Goal: Task Accomplishment & Management: Manage account settings

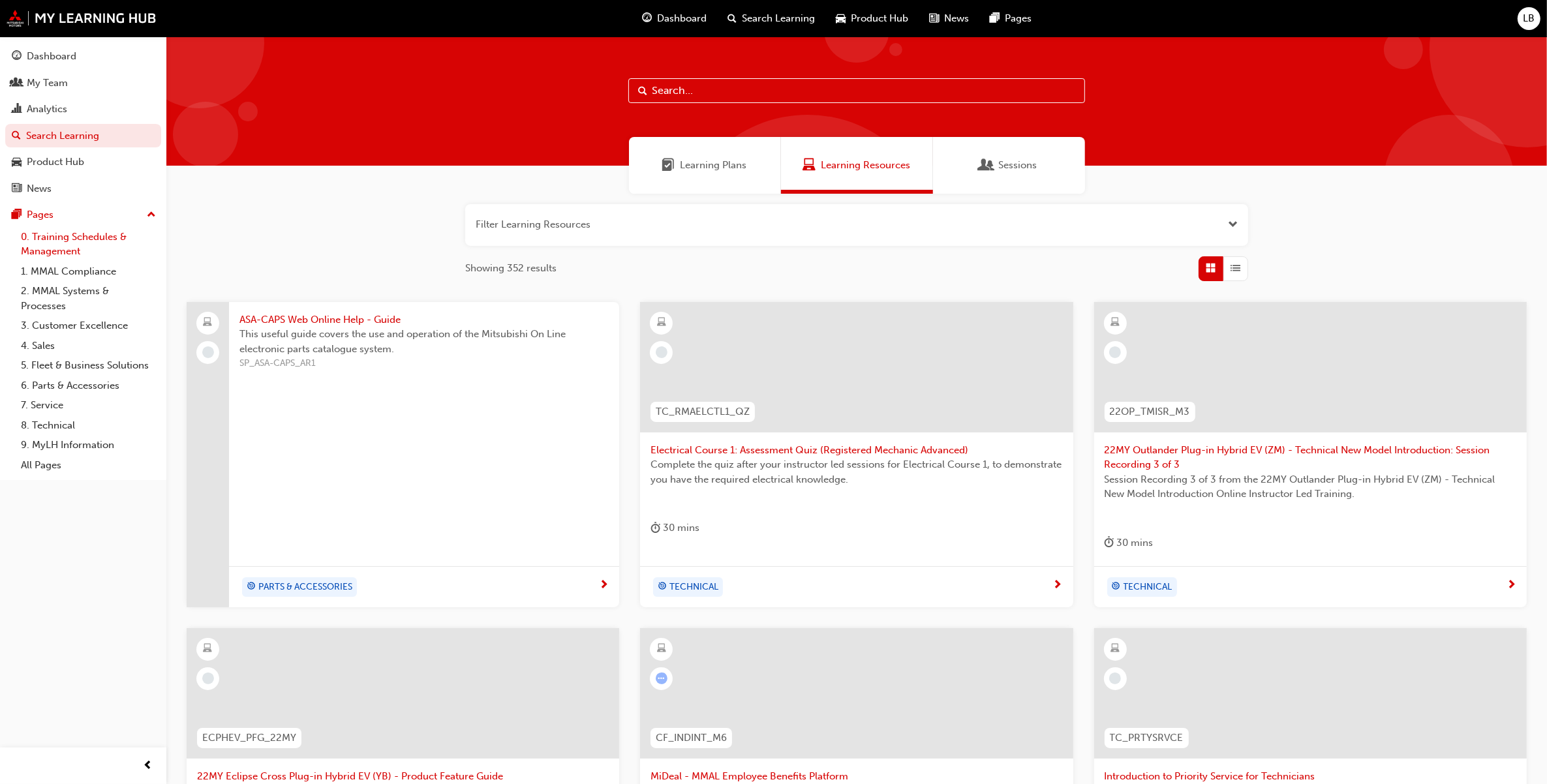
drag, startPoint x: 77, startPoint y: 243, endPoint x: 107, endPoint y: 233, distance: 31.6
click at [77, 243] on link "0. Training Schedules & Management" at bounding box center [88, 244] width 145 height 34
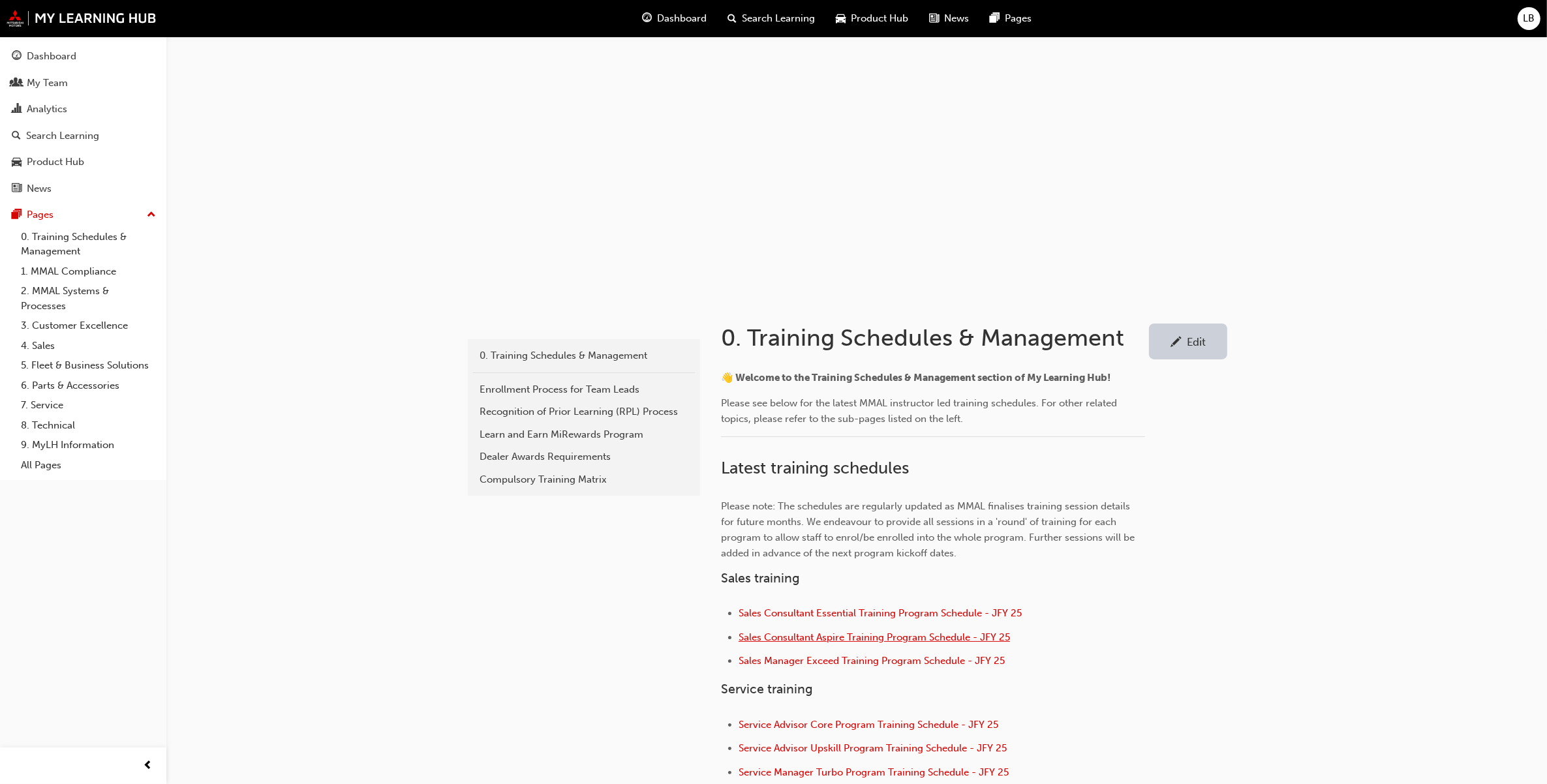
click at [879, 632] on span "Sales Consultant Aspire Training Program Schedule - JFY 25" at bounding box center [874, 637] width 272 height 12
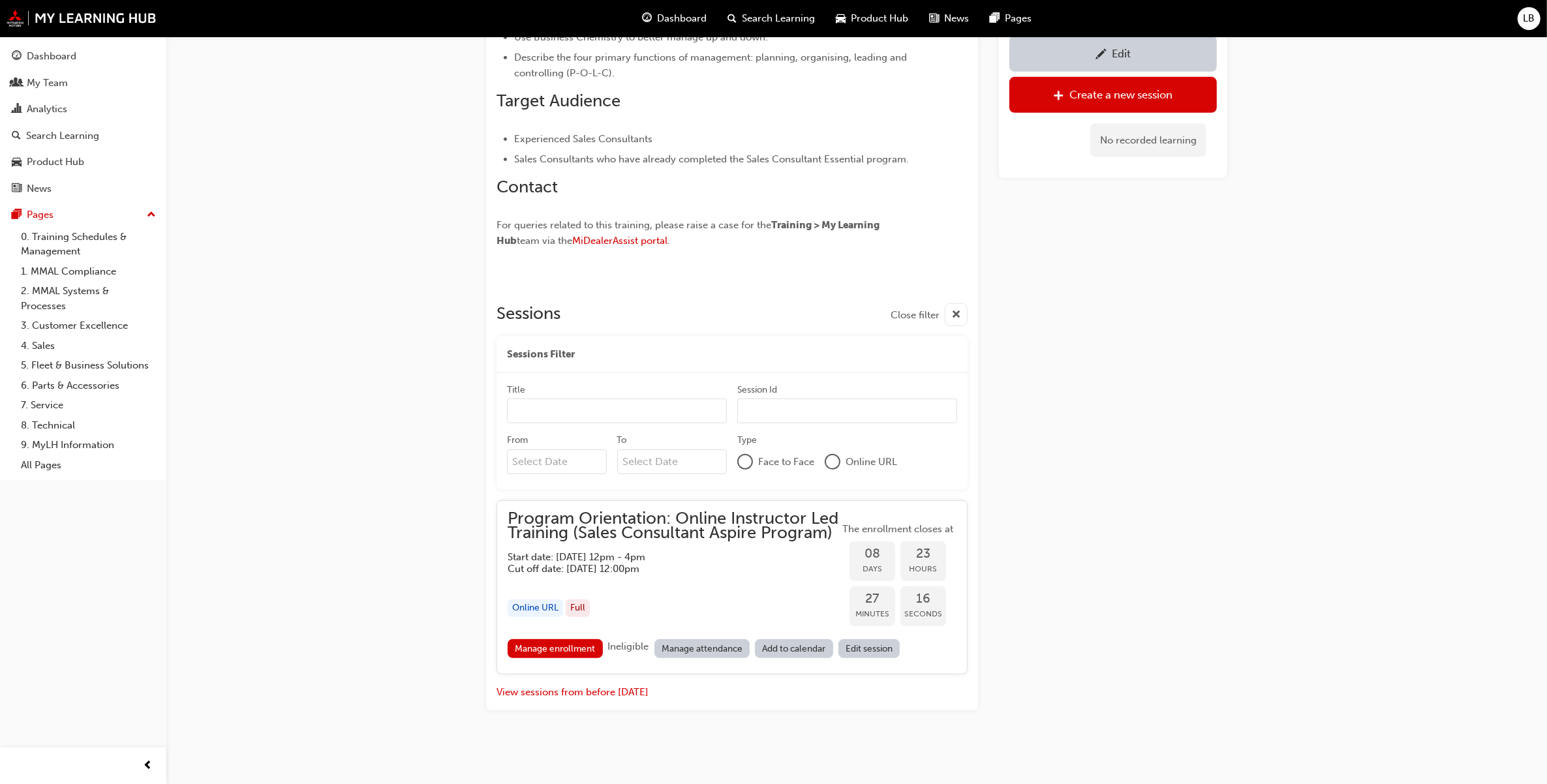
scroll to position [813, 0]
click at [589, 650] on link "Manage enrollment" at bounding box center [555, 648] width 96 height 19
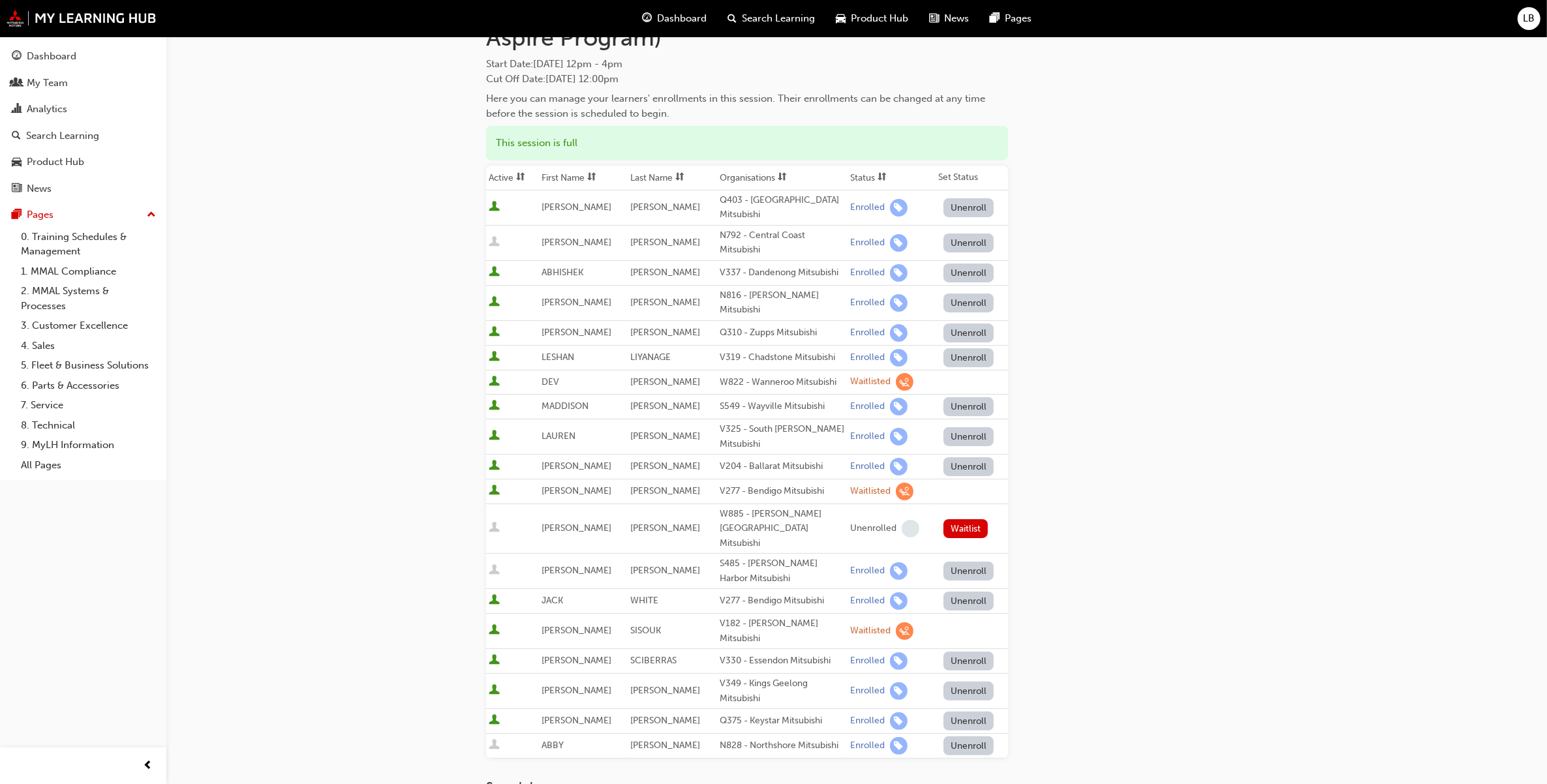
scroll to position [163, 0]
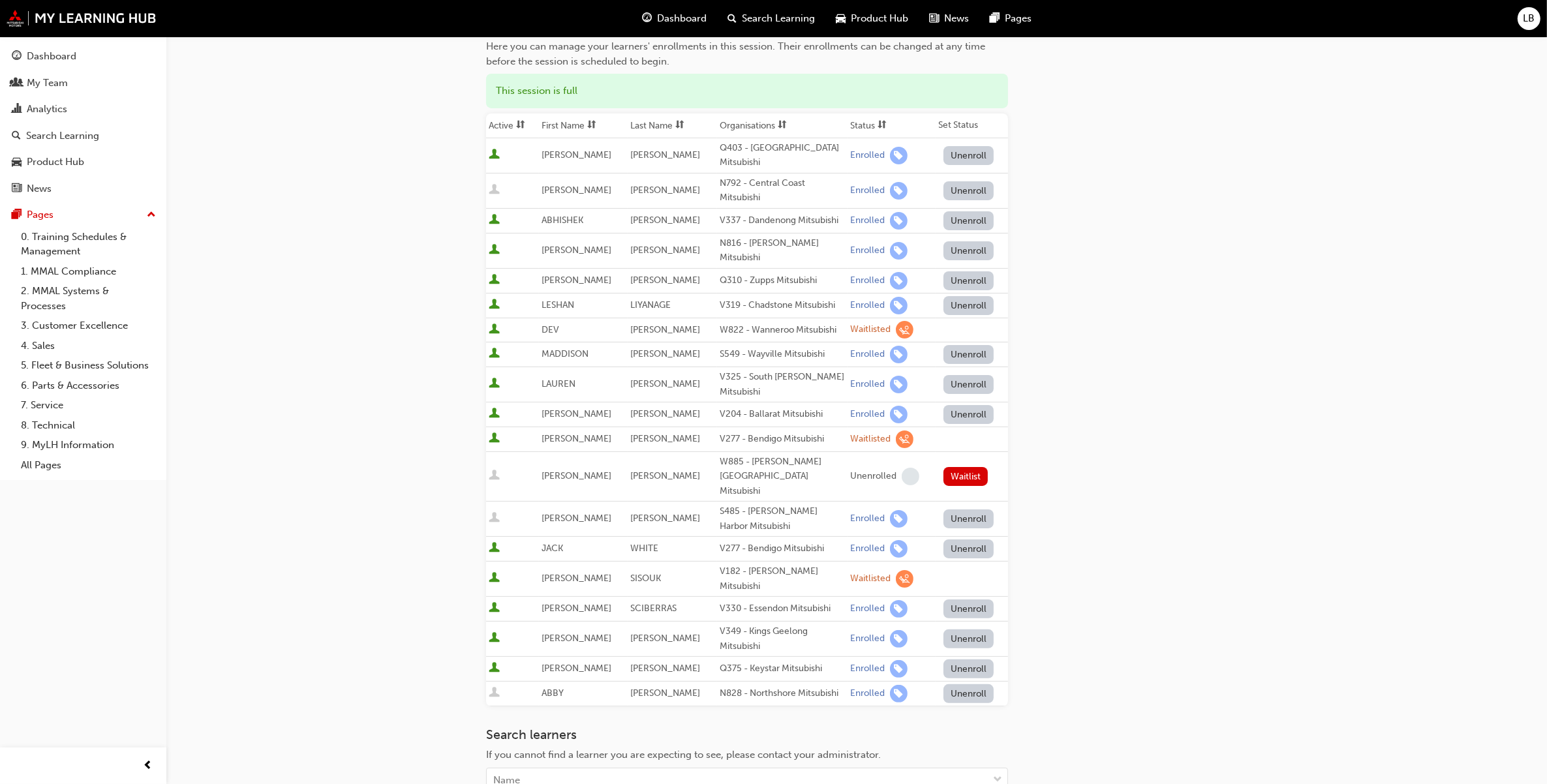
click at [495, 687] on span "User is inactive" at bounding box center [494, 693] width 11 height 13
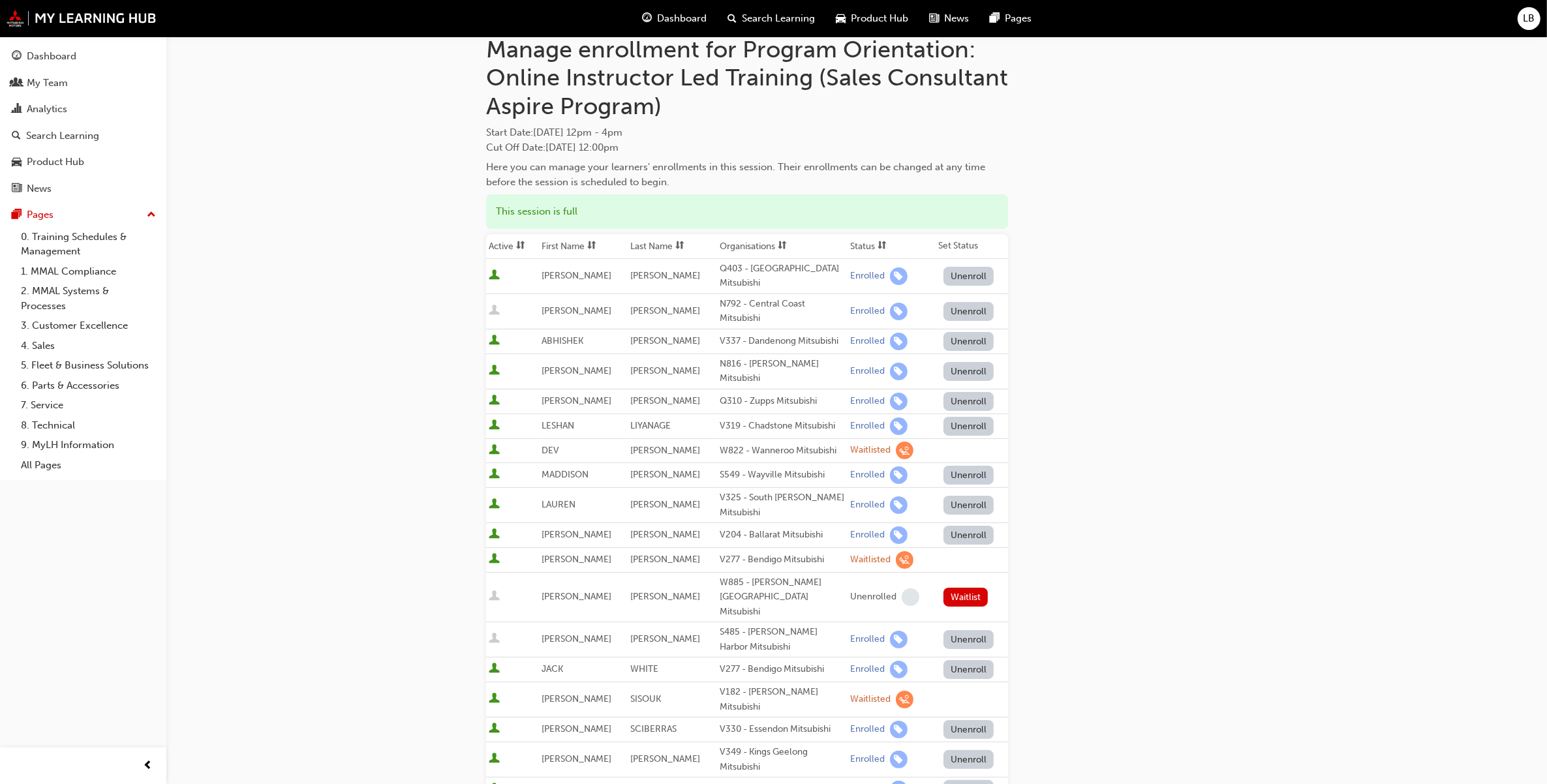
scroll to position [0, 0]
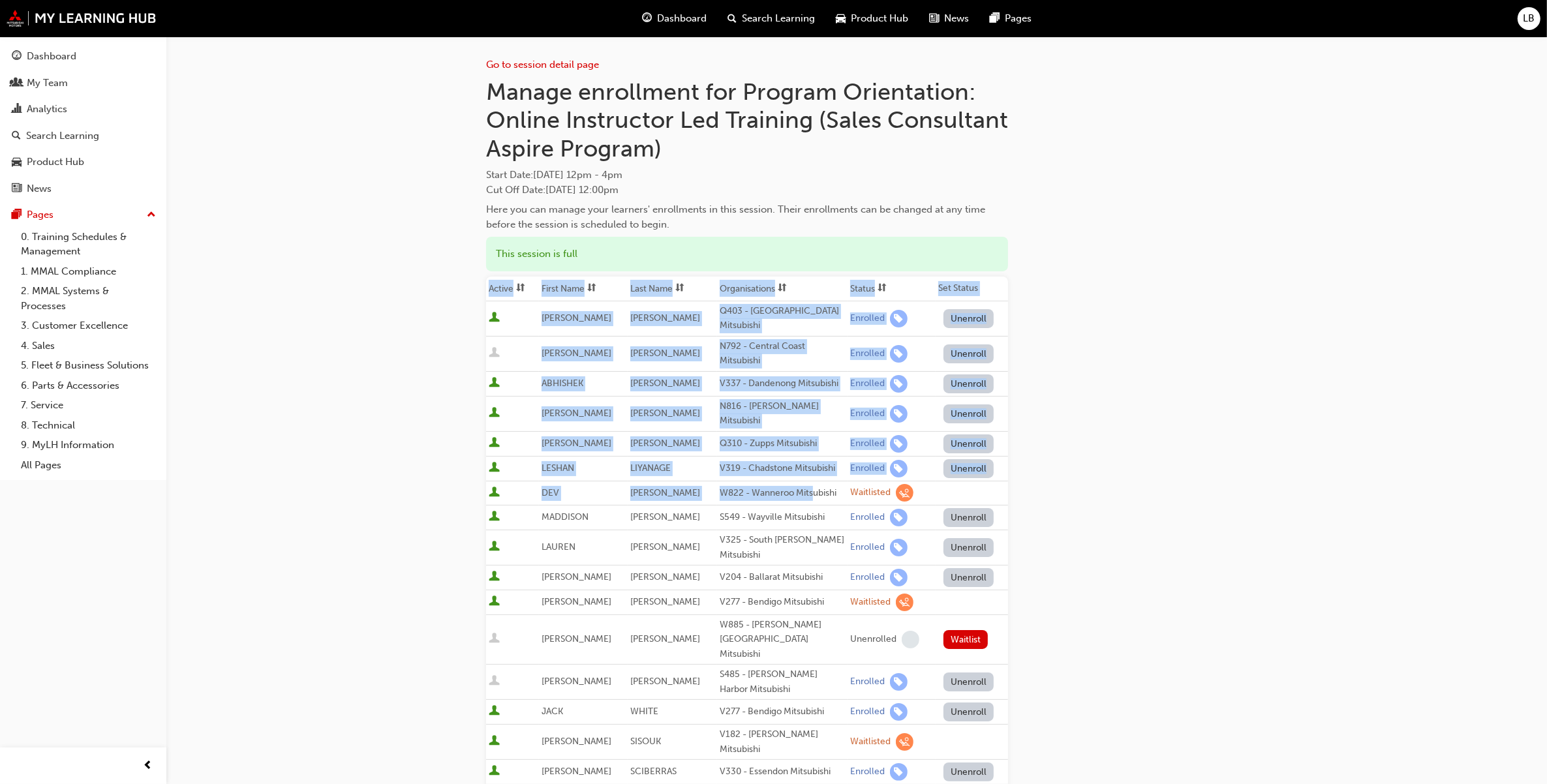
drag, startPoint x: 800, startPoint y: 496, endPoint x: 425, endPoint y: 500, distance: 375.0
click at [425, 500] on div "Go to session detail page Manage enrollment for Program Orientation: Online Ins…" at bounding box center [774, 578] width 1547 height 1158
click at [422, 500] on div "Go to session detail page Manage enrollment for Program Orientation: Online Ins…" at bounding box center [774, 578] width 1547 height 1158
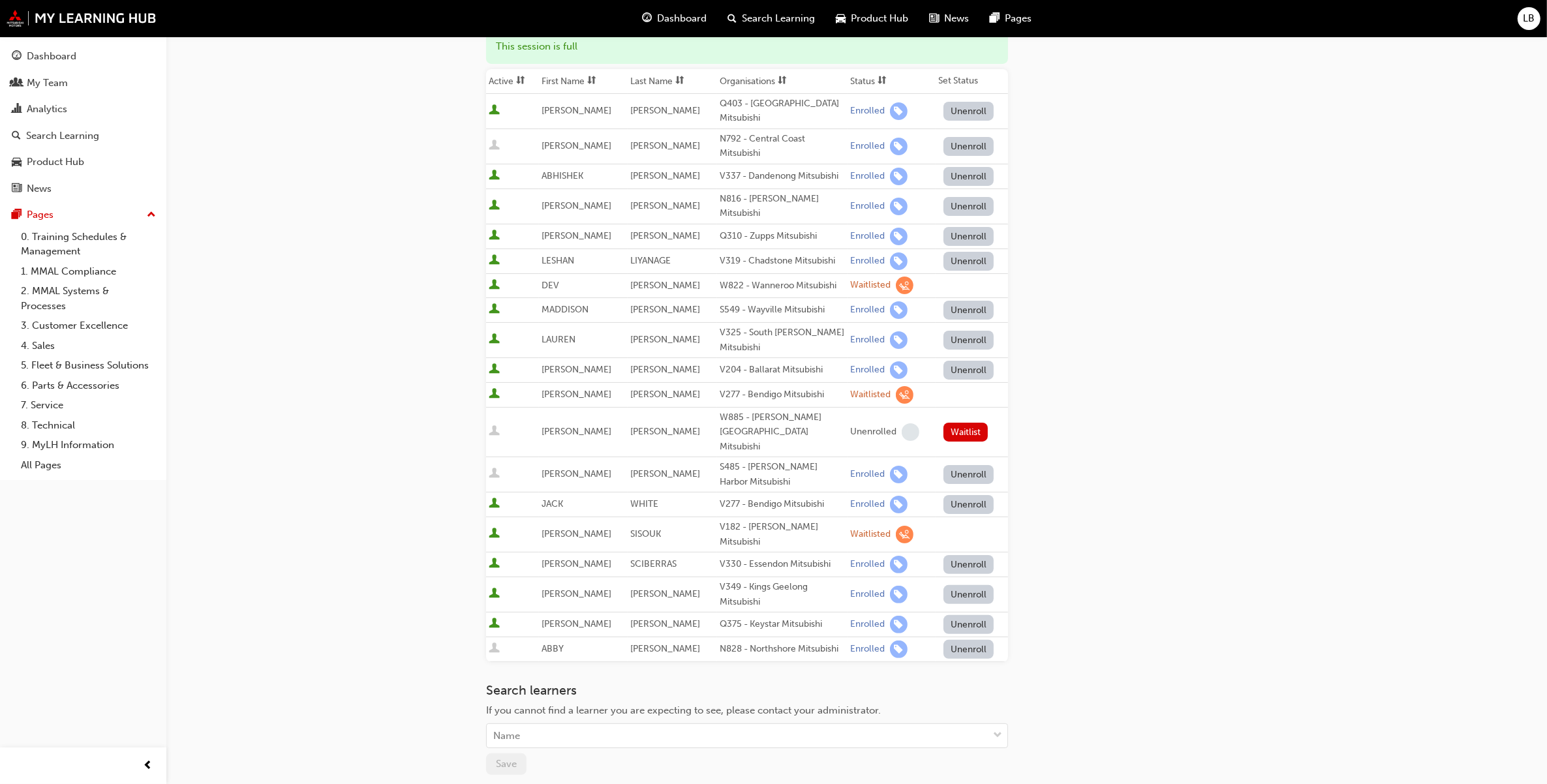
scroll to position [244, 0]
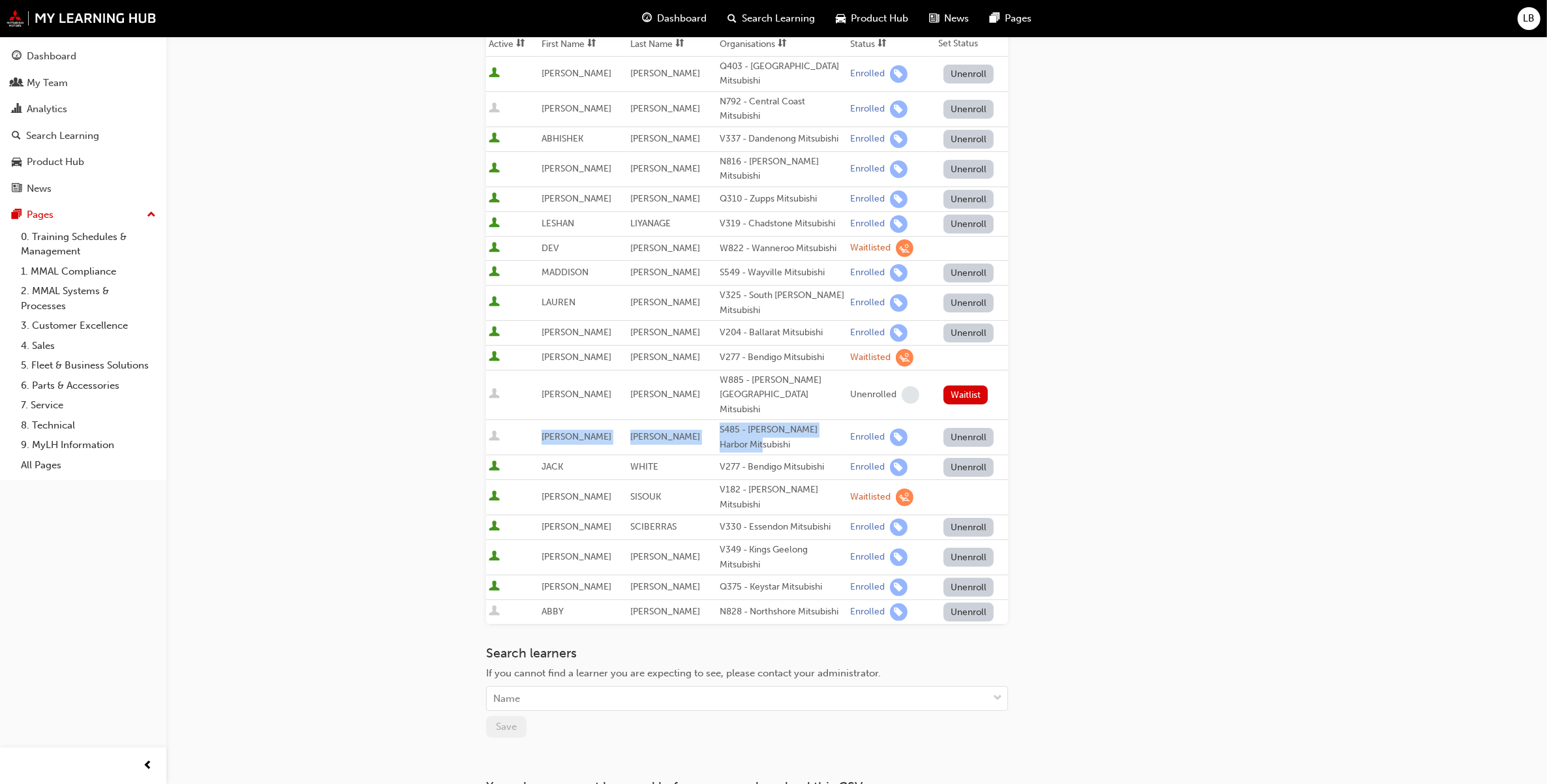
drag, startPoint x: 542, startPoint y: 424, endPoint x: 771, endPoint y: 429, distance: 229.1
click at [771, 429] on tr "[PERSON_NAME] S485 - [PERSON_NAME] Harbor Mitsubishi Enrolled Unenroll" at bounding box center [747, 438] width 522 height 35
click at [771, 429] on div "S485 - [PERSON_NAME] Harbor Mitsubishi" at bounding box center [782, 437] width 125 height 30
drag, startPoint x: 771, startPoint y: 429, endPoint x: 550, endPoint y: 428, distance: 221.0
click at [550, 428] on tr "[PERSON_NAME] S485 - [PERSON_NAME] Harbor Mitsubishi Enrolled Unenroll" at bounding box center [747, 438] width 522 height 35
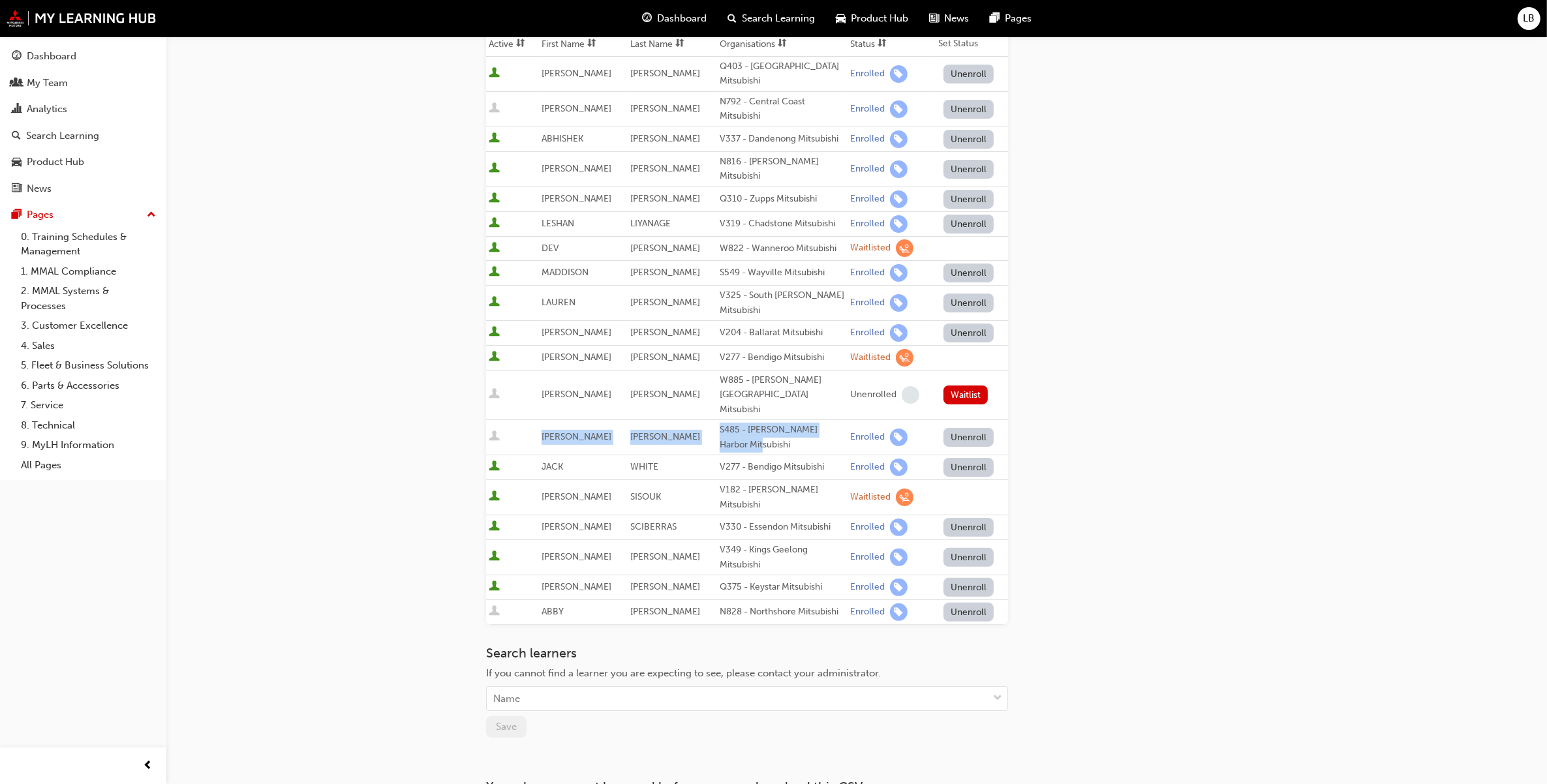
drag, startPoint x: 550, startPoint y: 428, endPoint x: 569, endPoint y: 424, distance: 19.4
click at [602, 425] on td "[PERSON_NAME]" at bounding box center [583, 438] width 88 height 35
click at [1293, 523] on div "Go to session detail page Manage enrollment for Program Orientation: Online Ins…" at bounding box center [774, 334] width 1547 height 1158
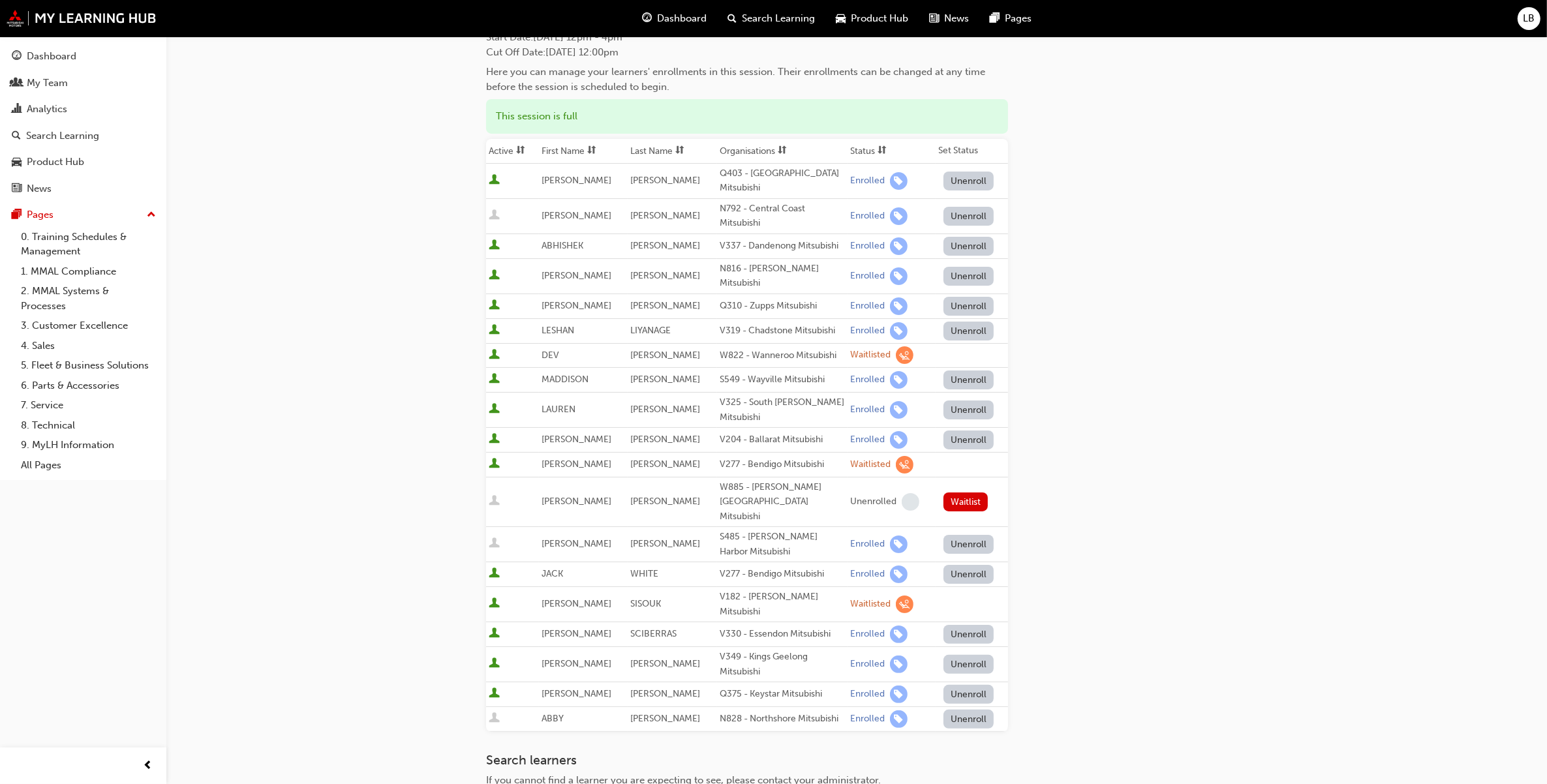
scroll to position [100, 0]
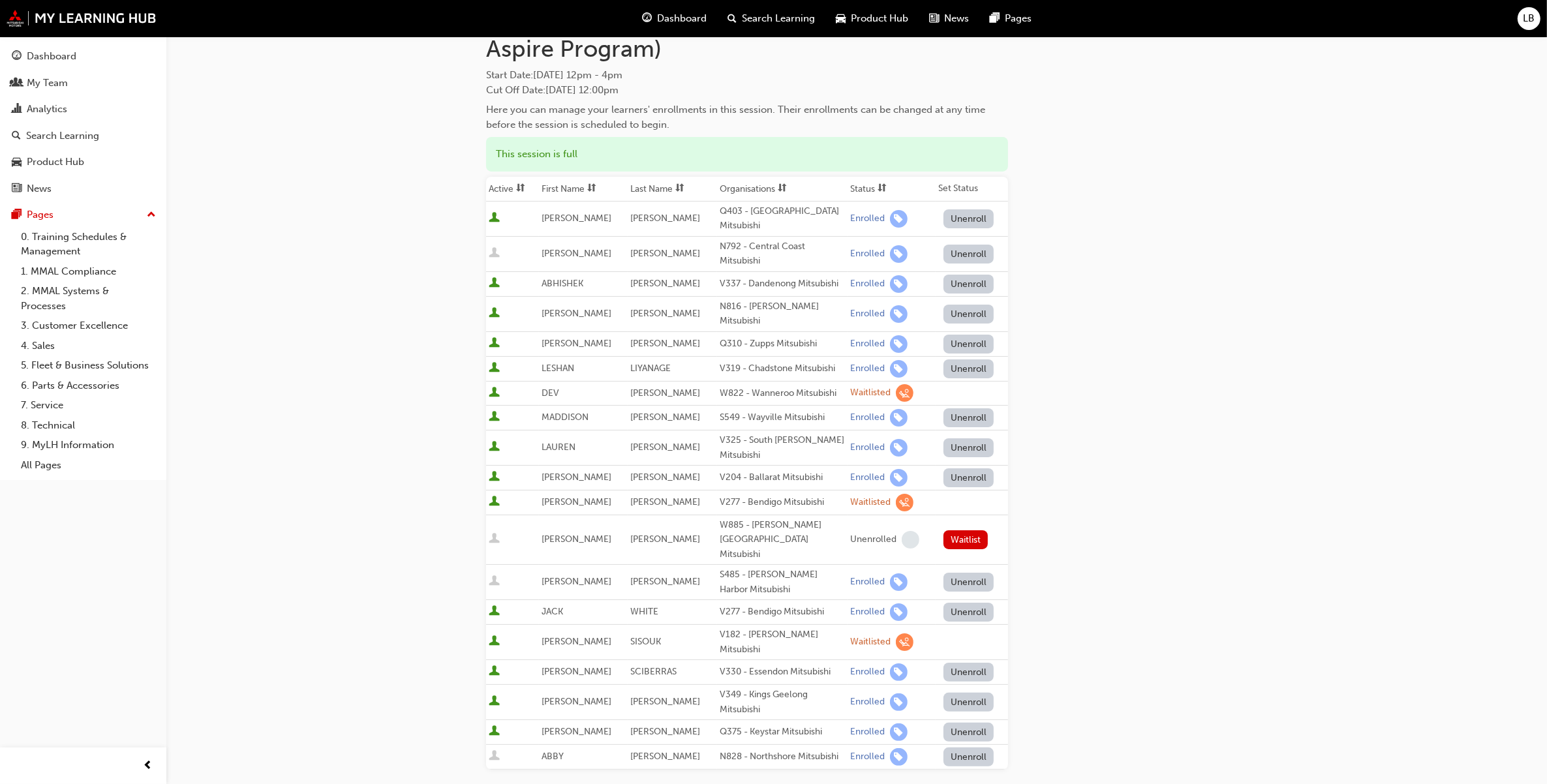
click at [555, 249] on span "[PERSON_NAME]" at bounding box center [576, 254] width 69 height 11
drag, startPoint x: 555, startPoint y: 249, endPoint x: 491, endPoint y: 250, distance: 64.0
click at [491, 249] on span "User is inactive" at bounding box center [494, 254] width 11 height 13
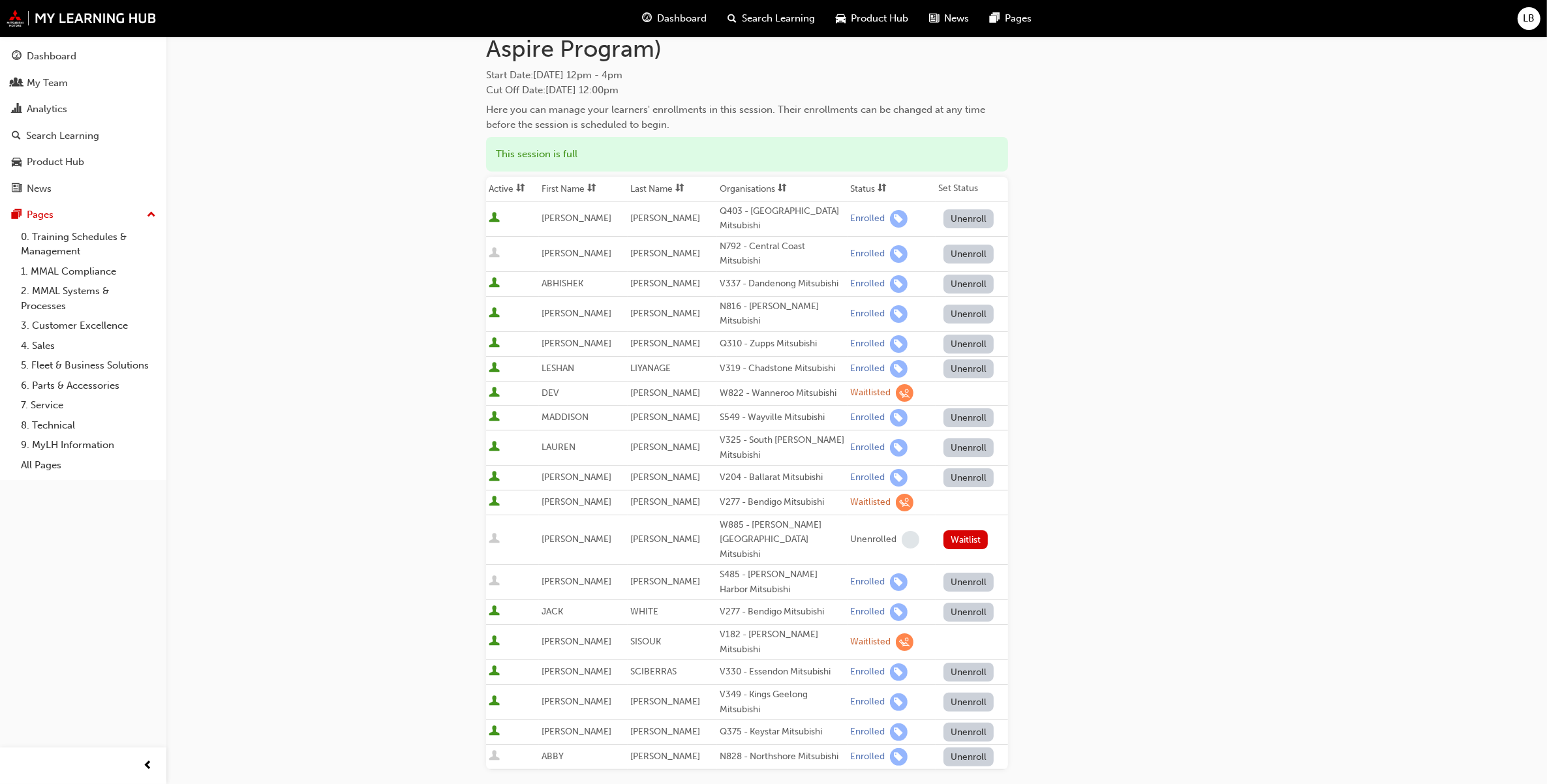
click at [491, 251] on span "User is inactive" at bounding box center [494, 254] width 11 height 13
drag, startPoint x: 491, startPoint y: 251, endPoint x: 477, endPoint y: 249, distance: 14.1
click at [477, 249] on div "Go to session detail page Manage enrollment for Program Orientation: Online Ins…" at bounding box center [856, 481] width 783 height 1088
click at [1302, 390] on div "Go to session detail page Manage enrollment for Program Orientation: Online Ins…" at bounding box center [774, 478] width 1547 height 1158
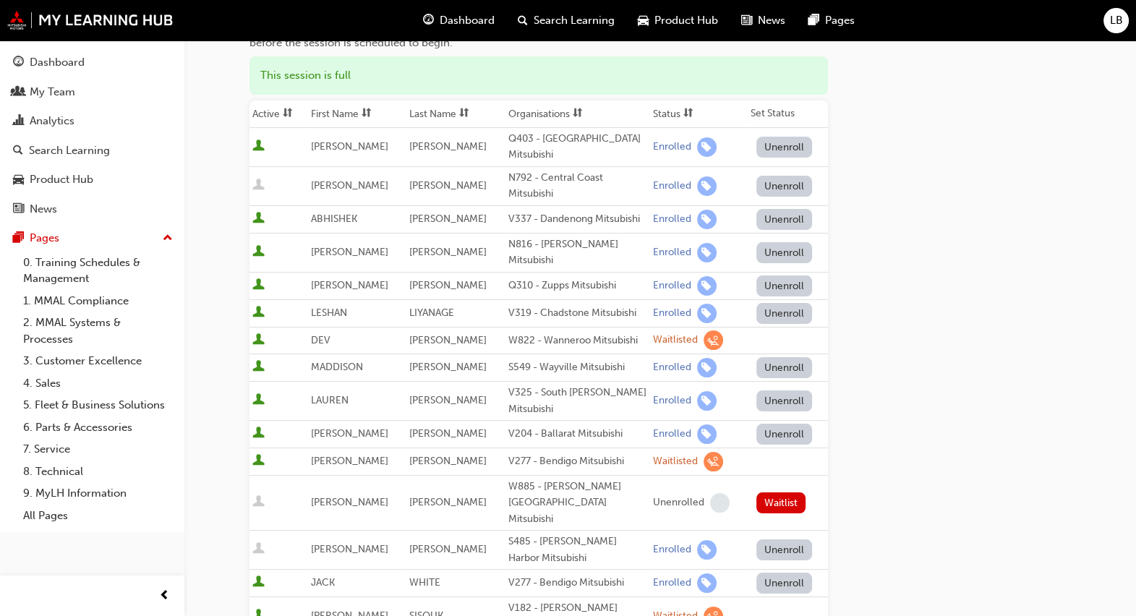
scroll to position [207, 0]
click at [773, 191] on button "Unenroll" at bounding box center [784, 185] width 56 height 21
click at [775, 539] on button "Unenroll" at bounding box center [784, 549] width 56 height 21
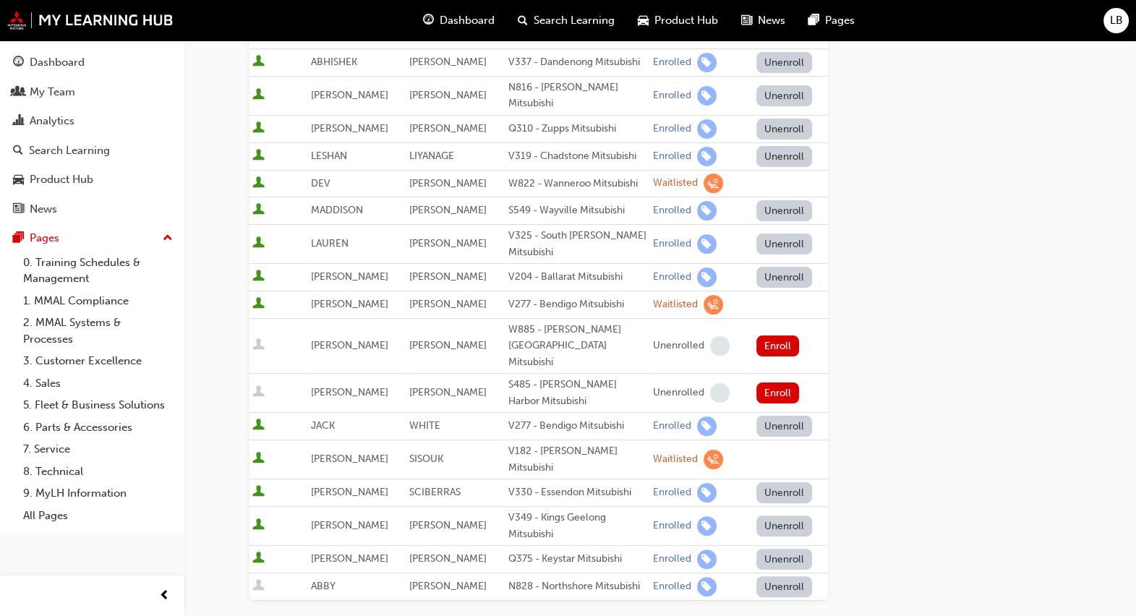
scroll to position [374, 0]
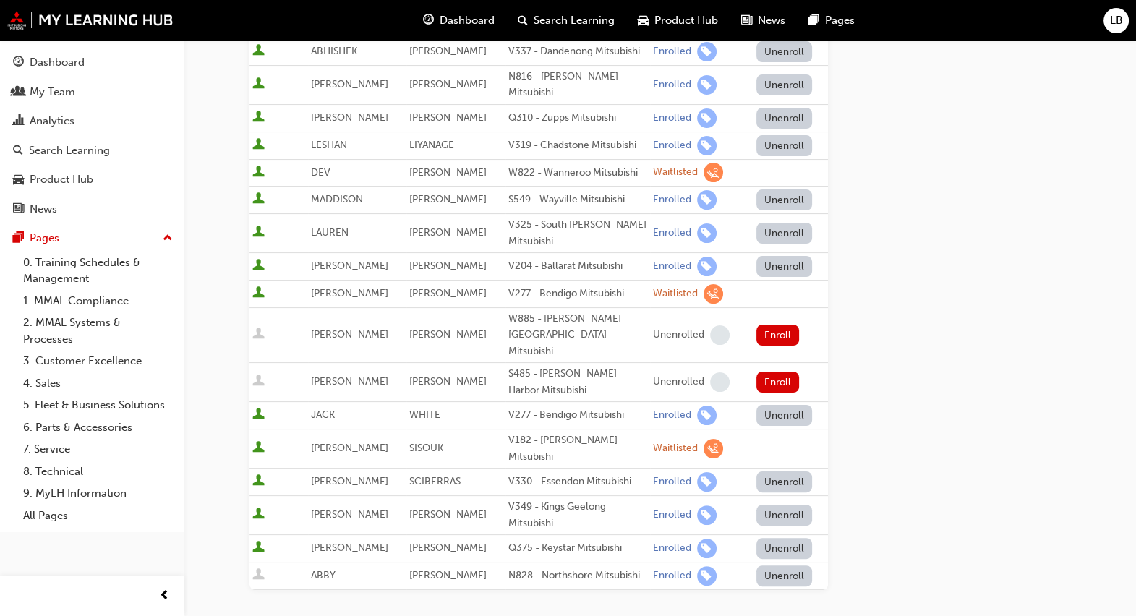
click at [783, 565] on button "Unenroll" at bounding box center [784, 575] width 56 height 21
click at [600, 434] on td "V182 - [PERSON_NAME] Mitsubishi" at bounding box center [577, 448] width 145 height 39
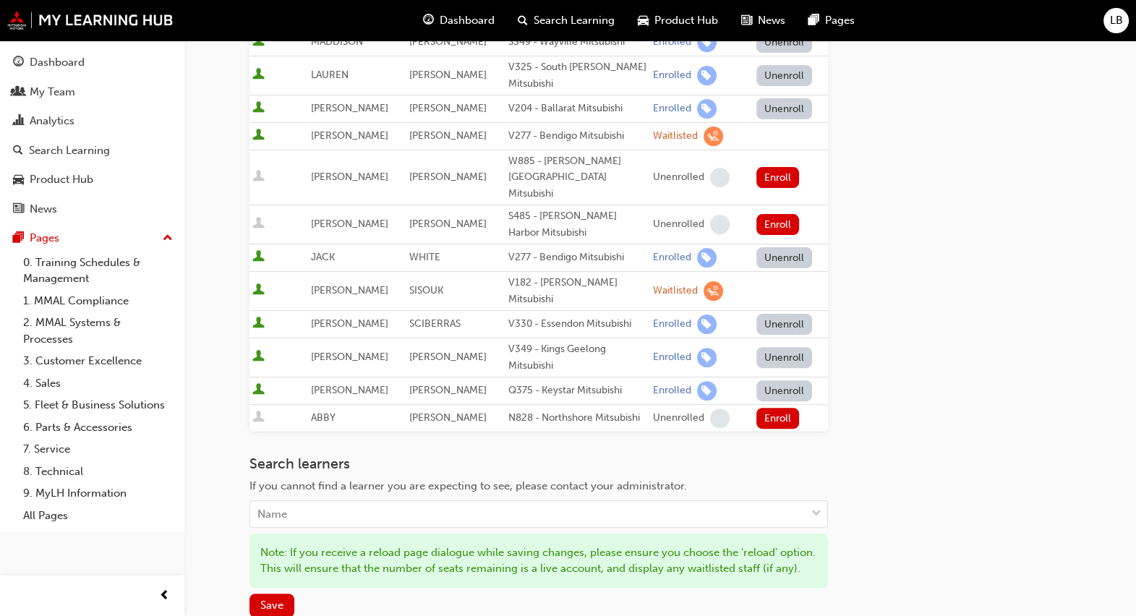
scroll to position [539, 0]
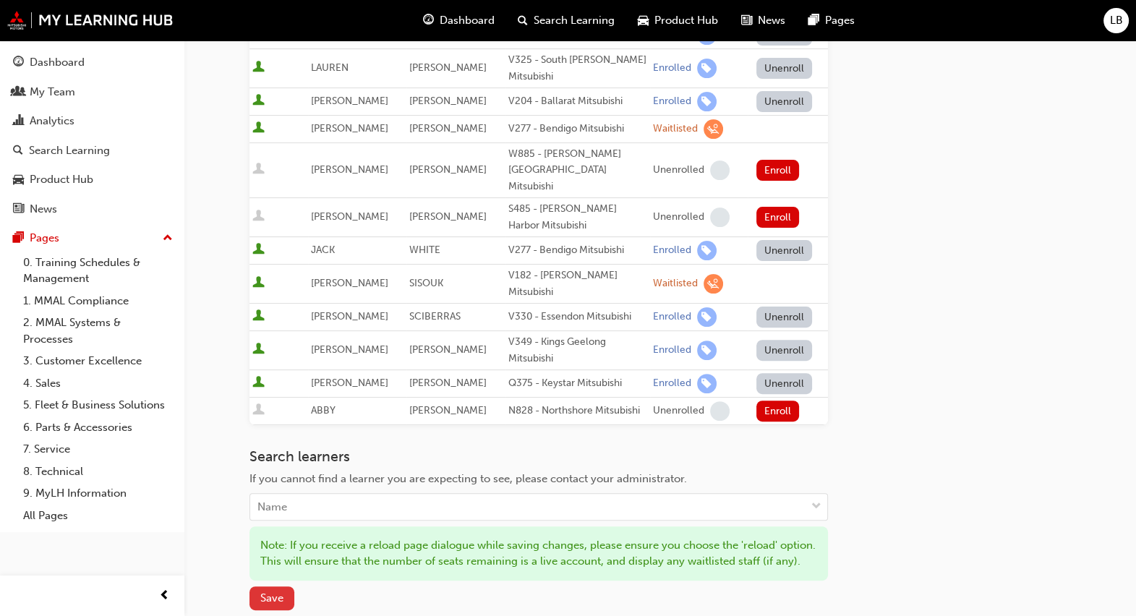
click at [267, 591] on span "Save" at bounding box center [271, 597] width 23 height 13
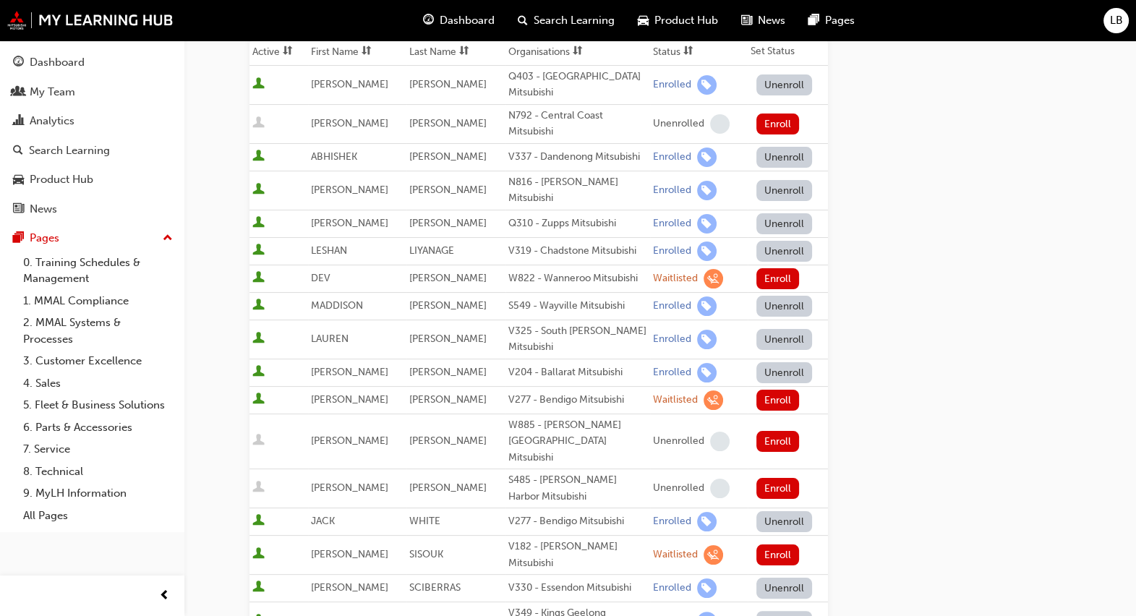
scroll to position [269, 0]
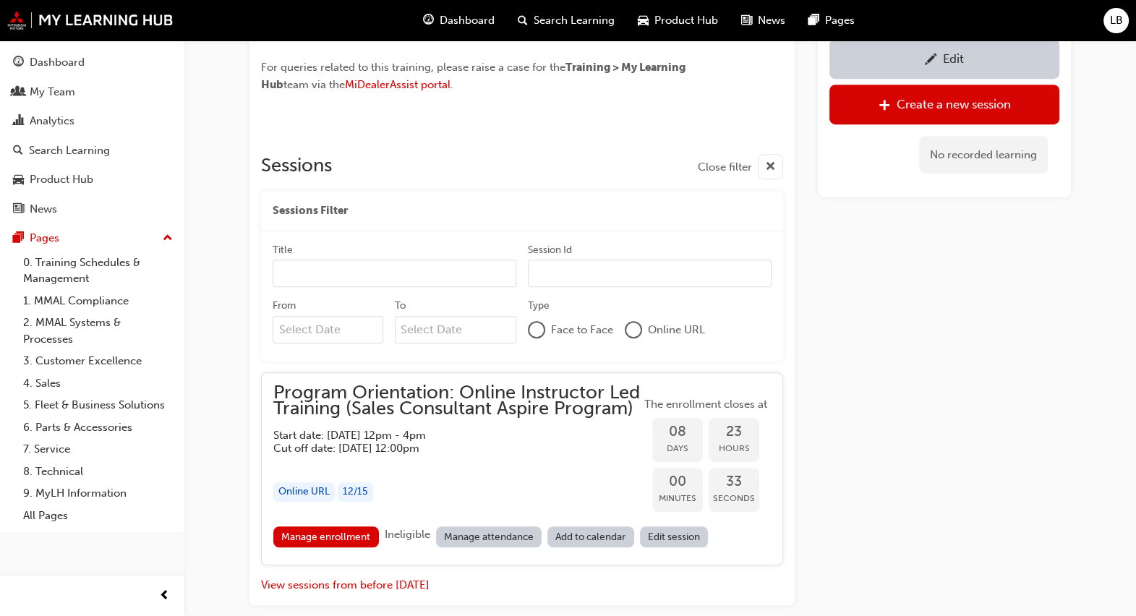
scroll to position [1153, 0]
